Goal: Task Accomplishment & Management: Complete application form

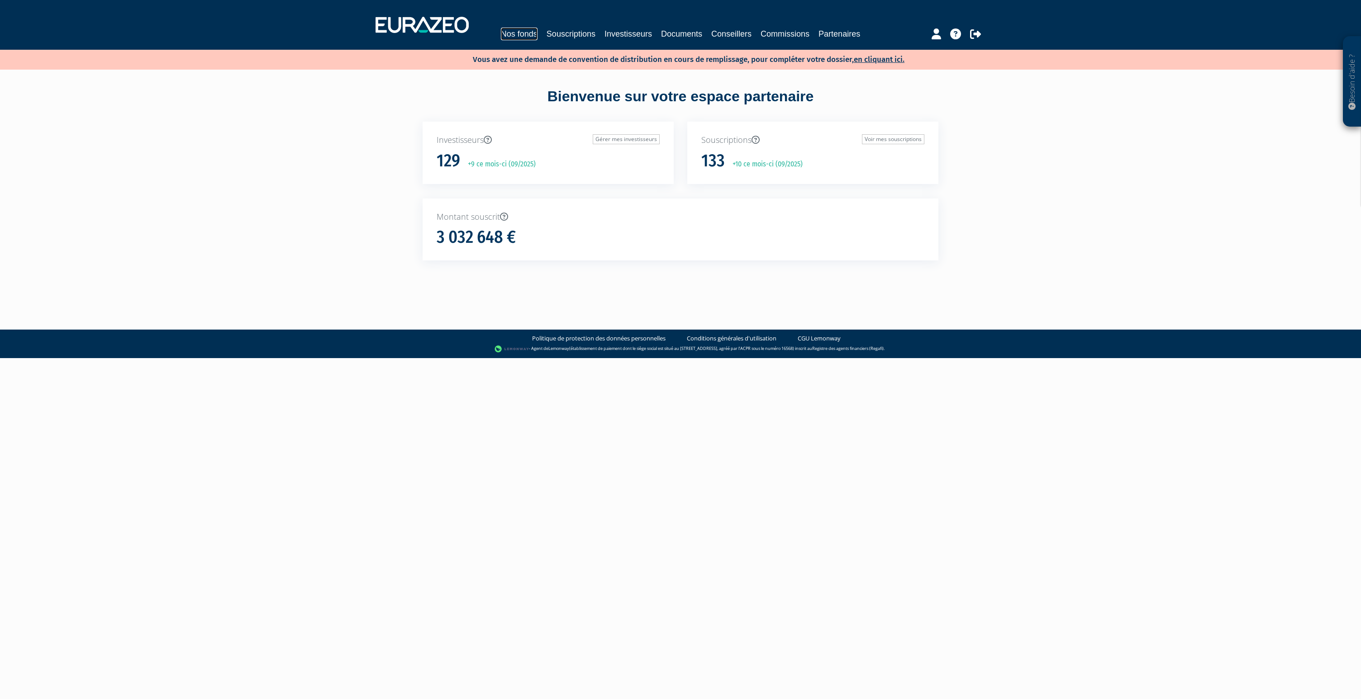
click at [517, 39] on link "Nos fonds" at bounding box center [519, 34] width 37 height 13
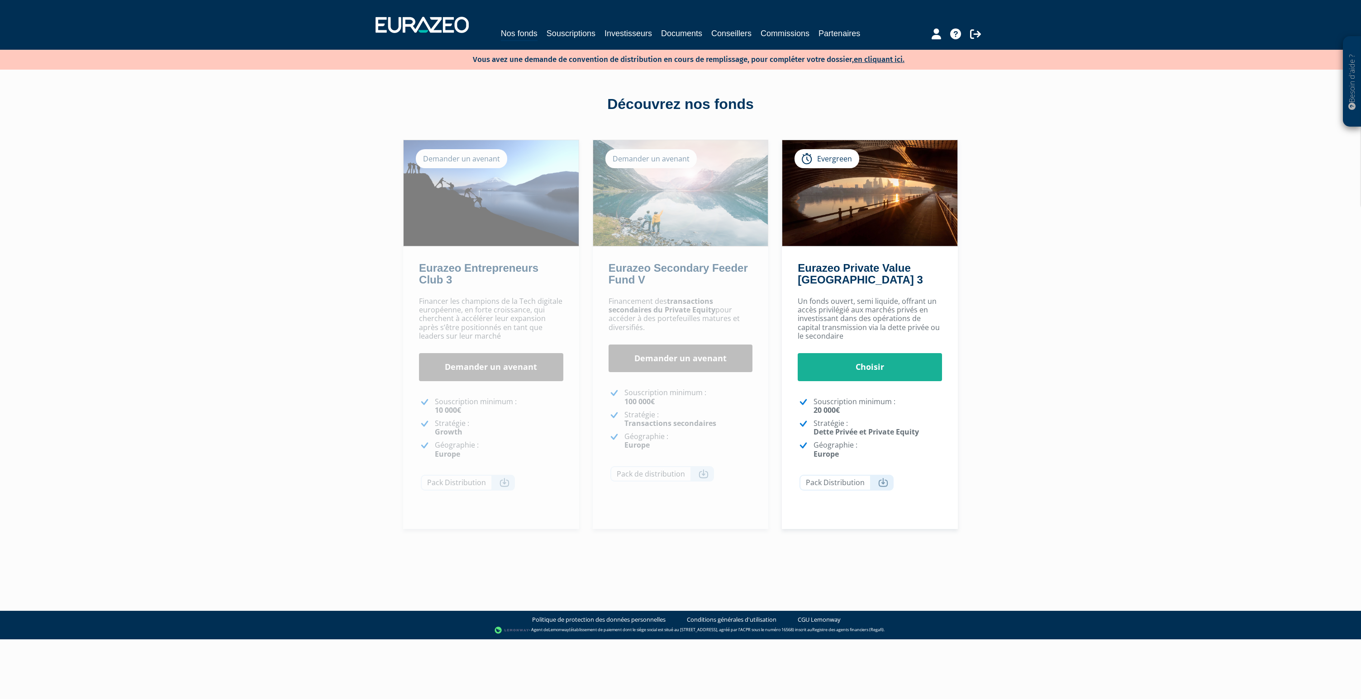
click at [657, 159] on div "Demander un avenant" at bounding box center [650, 158] width 91 height 19
click at [890, 62] on link "en cliquant ici." at bounding box center [879, 59] width 51 height 9
click at [325, 169] on div "Besoin d'aide ? × J'ai besoin d'aide Si vous avez une question à propos du fonc…" at bounding box center [680, 287] width 1361 height 575
